Goal: Information Seeking & Learning: Compare options

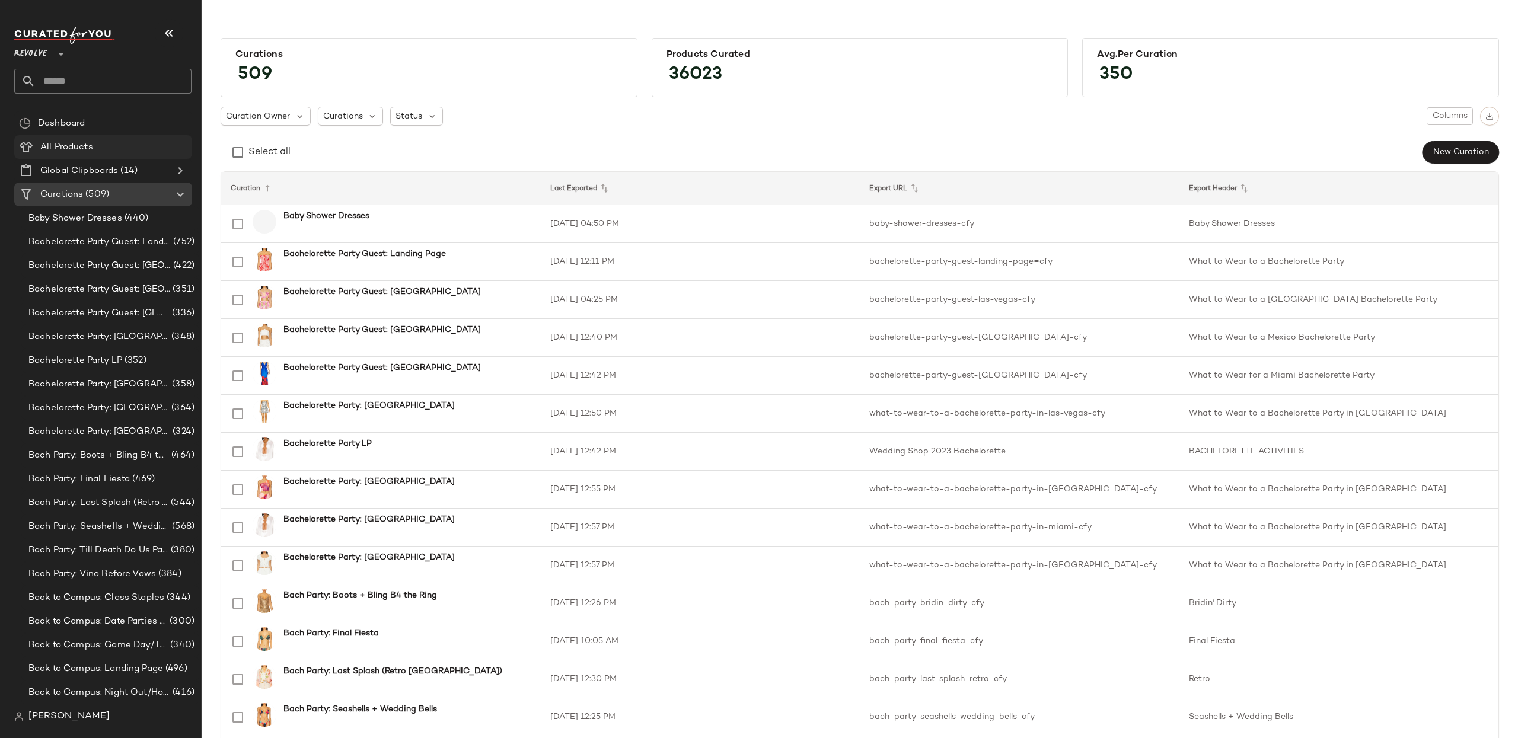
click at [63, 149] on span "All Products" at bounding box center [66, 148] width 53 height 14
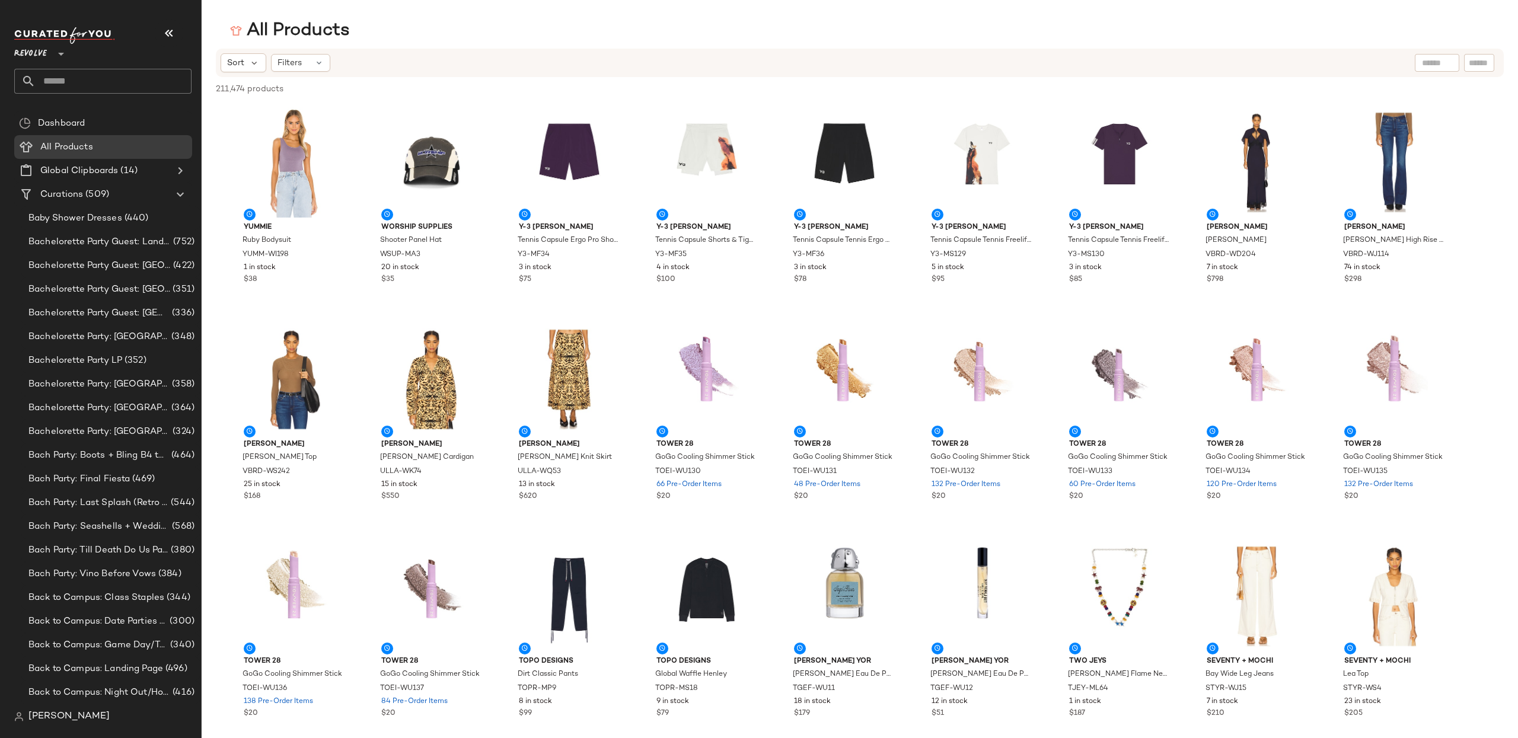
click at [1430, 68] on input "text" at bounding box center [1437, 63] width 30 height 12
click at [1451, 63] on img at bounding box center [1447, 63] width 11 height 11
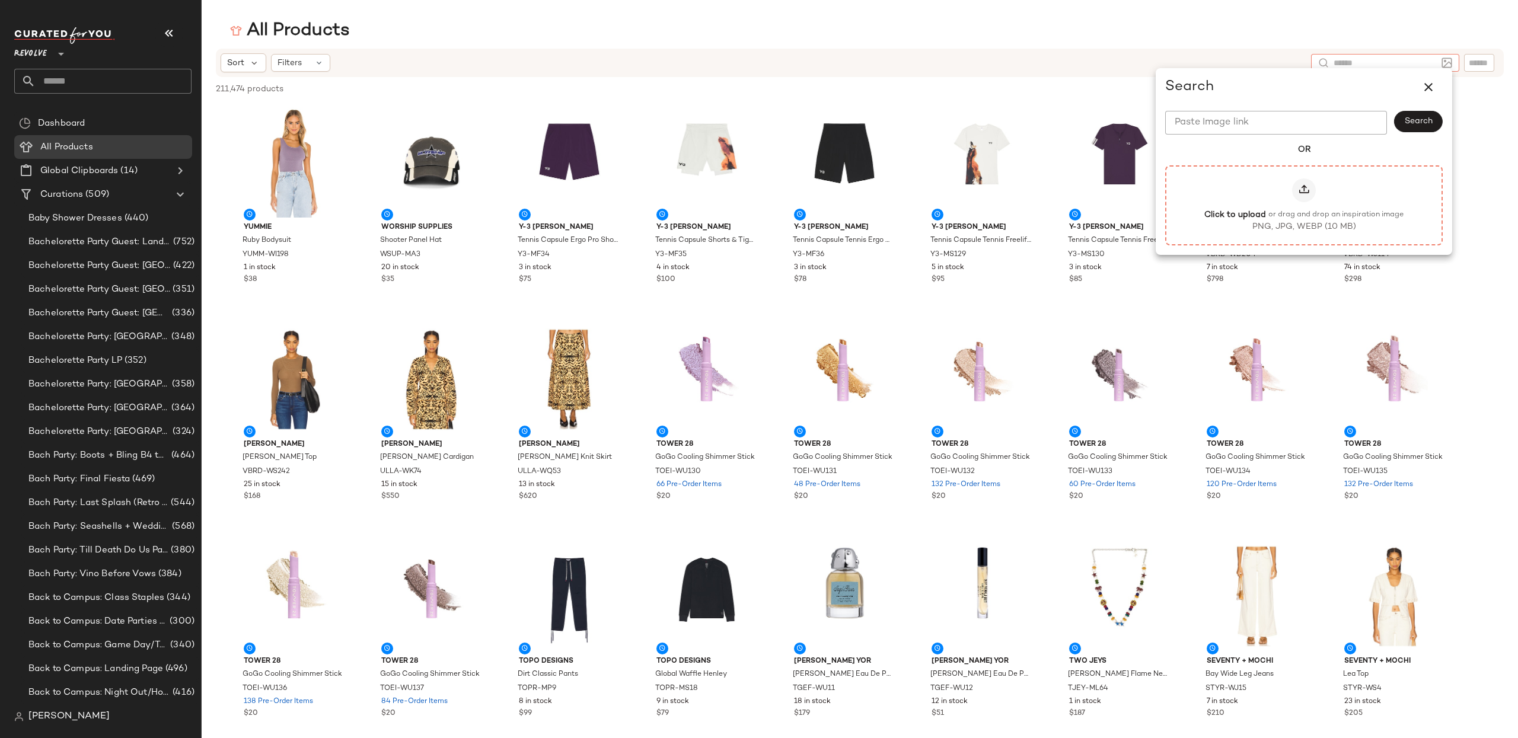
click at [1306, 195] on icon at bounding box center [1304, 190] width 12 height 12
click at [1305, 205] on input "Click to upload or drag and drop an inspiration image PNG, JPG, WEBP (10 MB)" at bounding box center [1304, 205] width 1 height 1
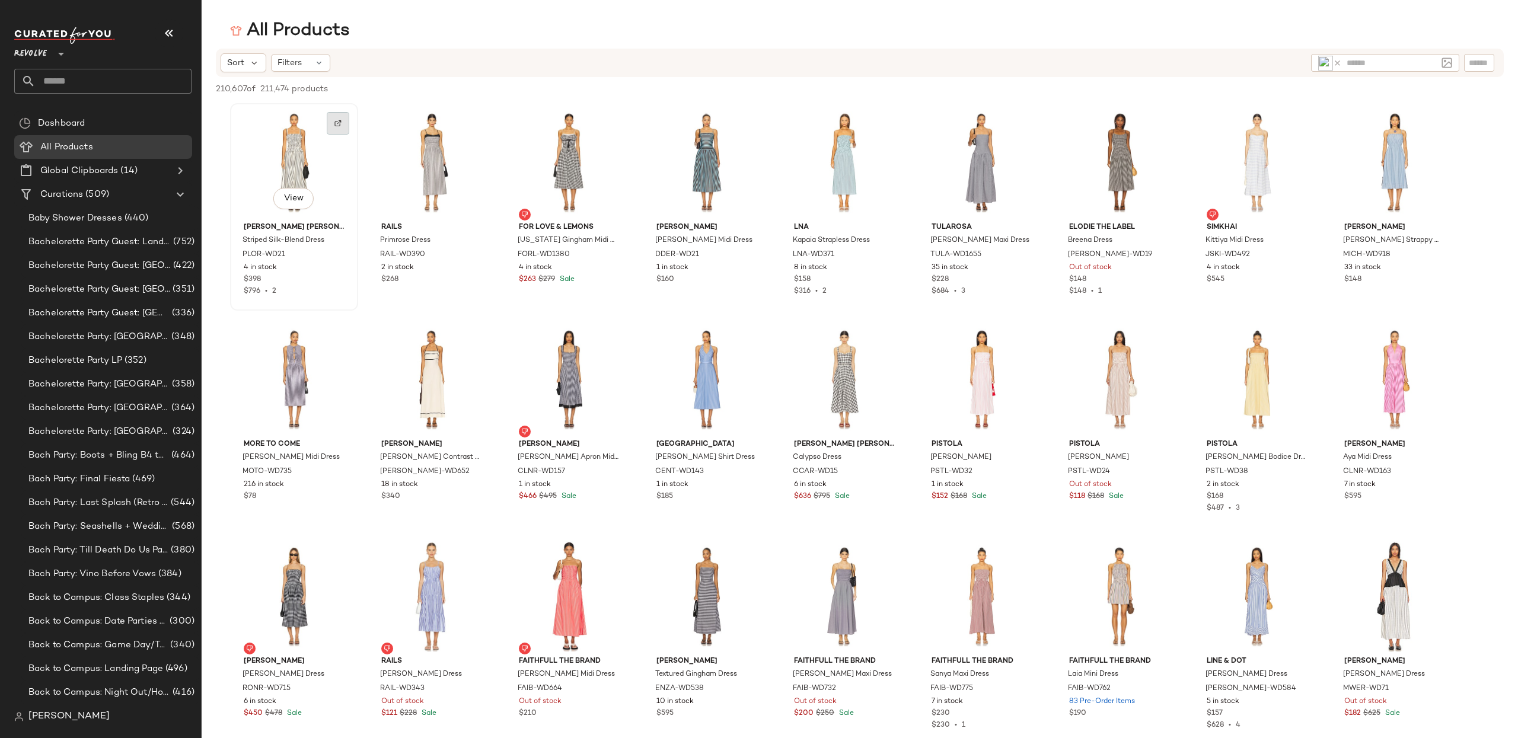
click at [339, 125] on img at bounding box center [337, 123] width 7 height 7
click at [304, 197] on button "View" at bounding box center [293, 198] width 40 height 21
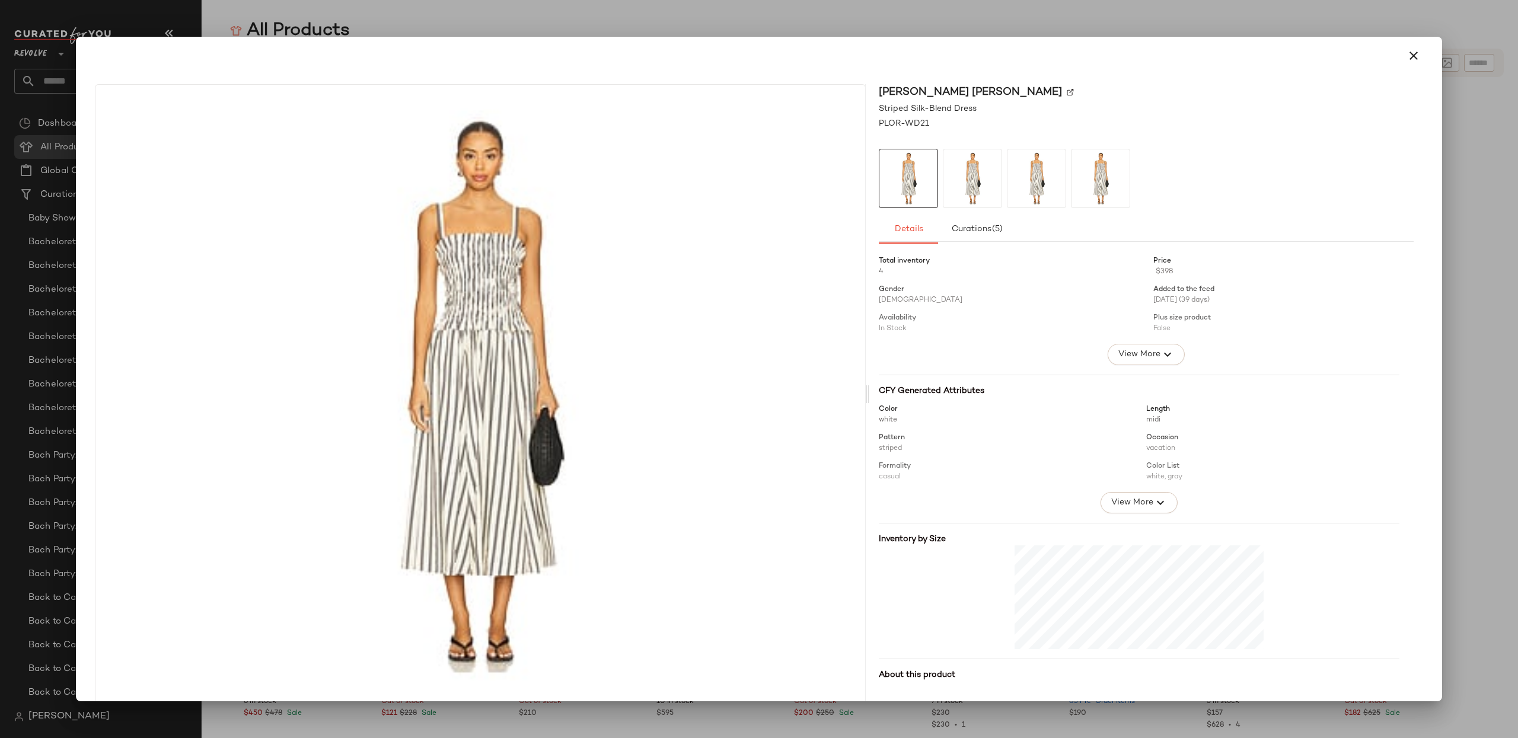
scroll to position [81, 0]
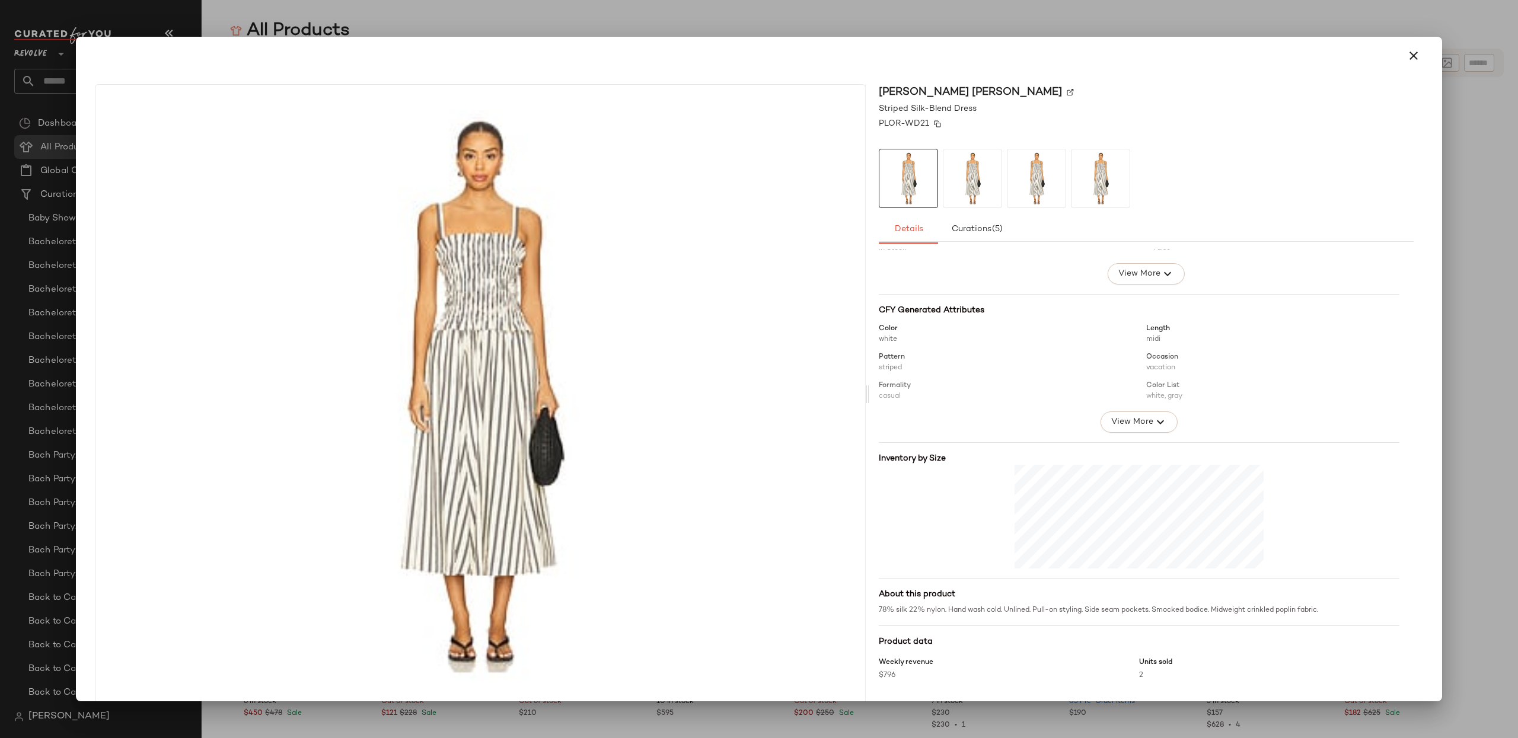
click at [934, 124] on img at bounding box center [937, 123] width 7 height 7
click at [1410, 59] on icon "button" at bounding box center [1414, 56] width 14 height 14
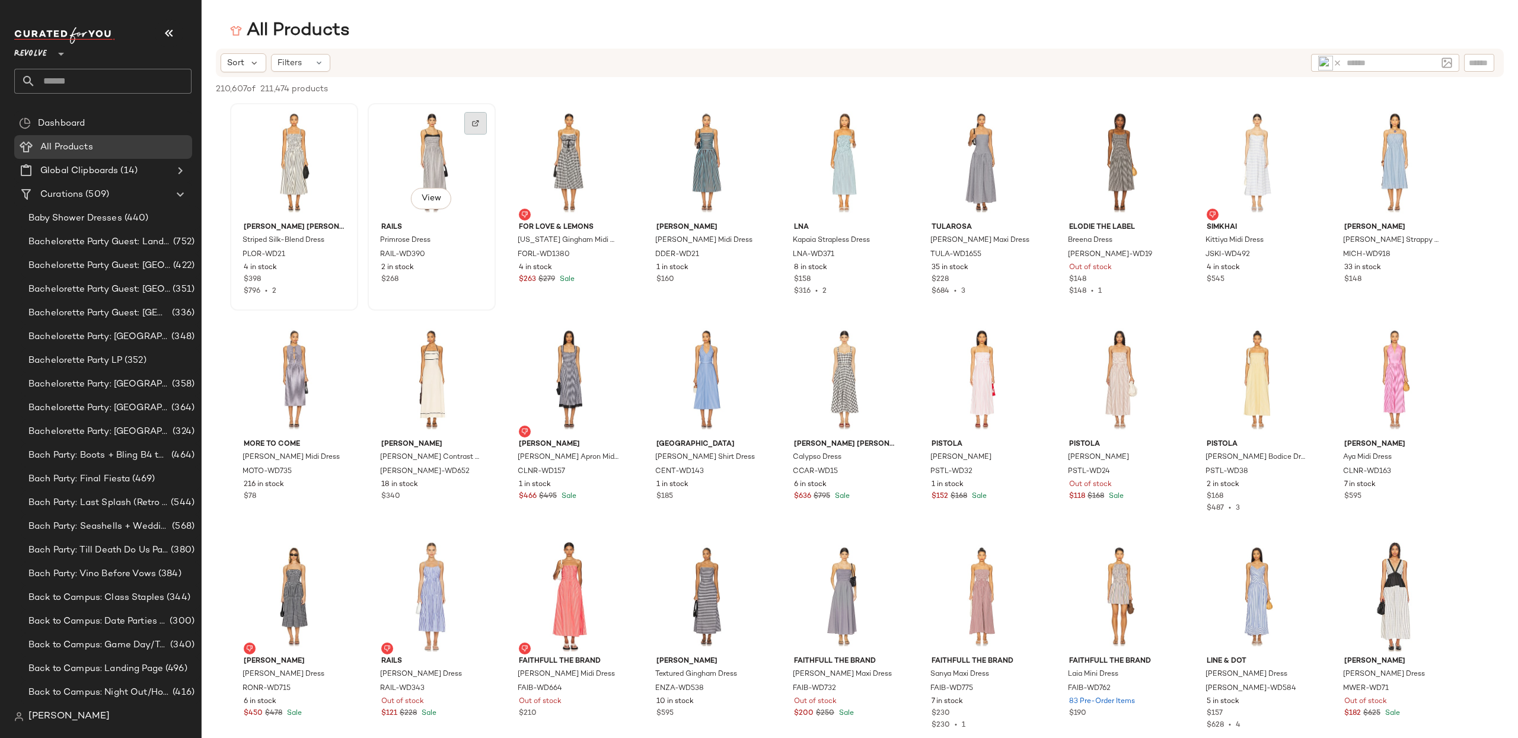
click at [476, 120] on img at bounding box center [475, 123] width 7 height 7
click at [1022, 120] on img at bounding box center [1025, 123] width 7 height 7
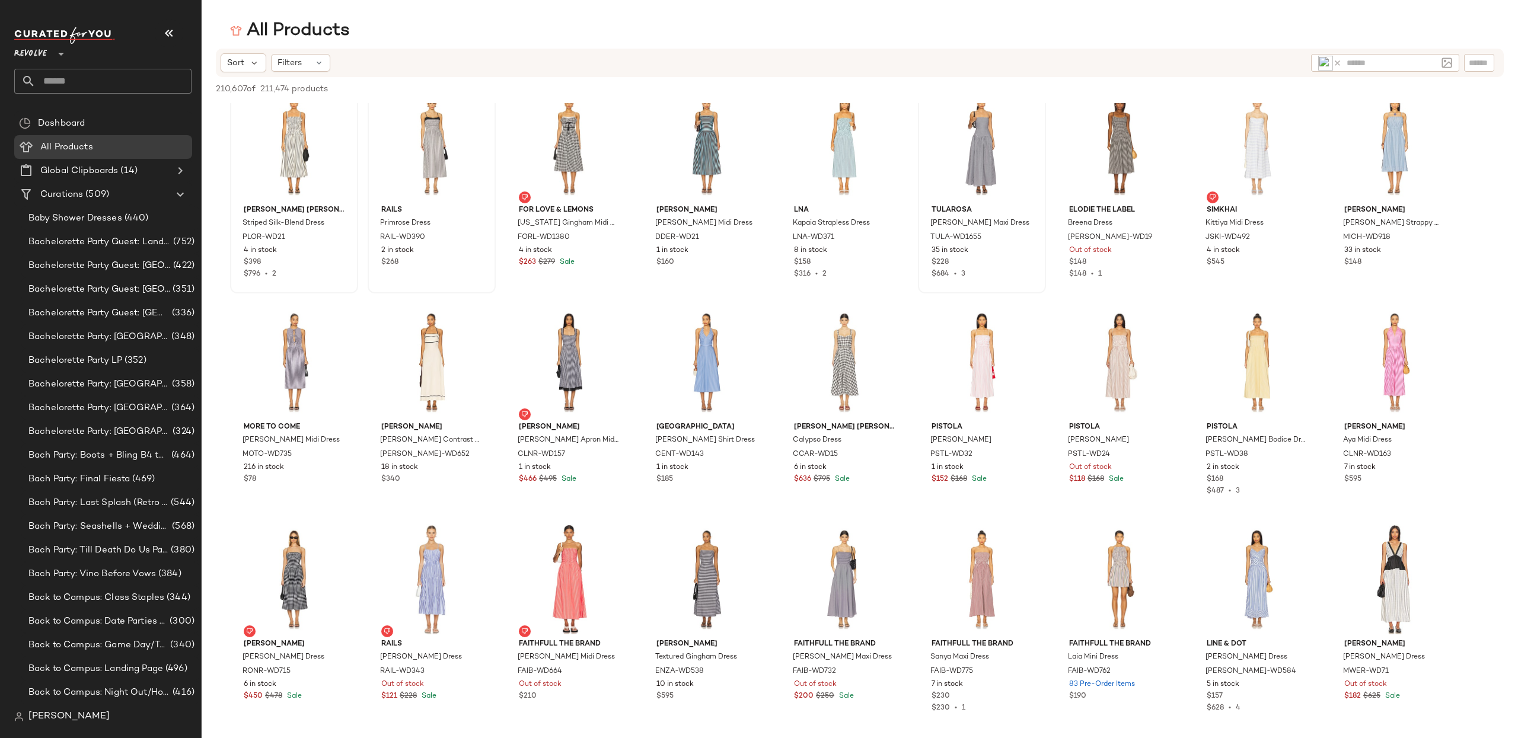
scroll to position [0, 0]
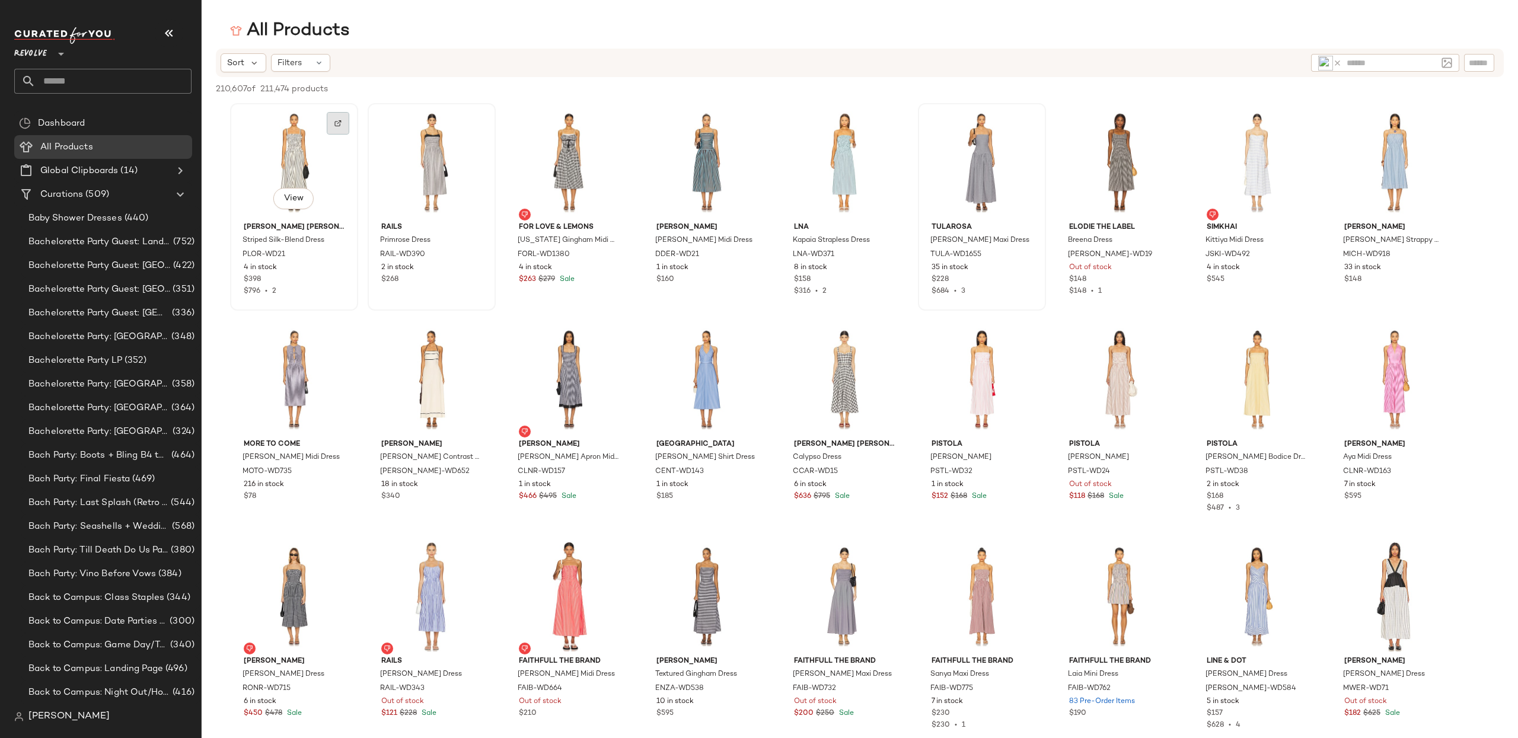
click at [333, 122] on div at bounding box center [338, 123] width 23 height 23
